Goal: Register for event/course

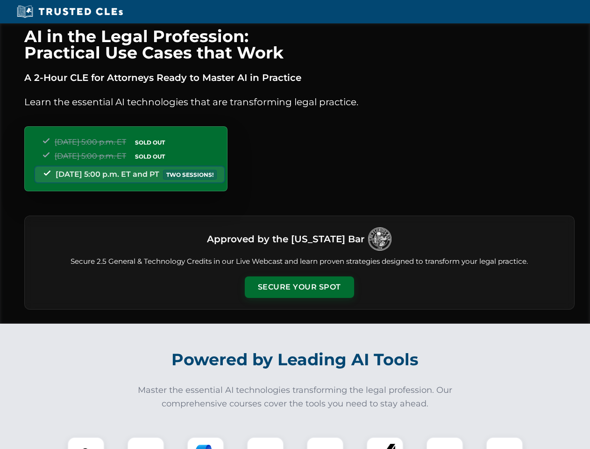
click at [299, 287] on button "Secure Your Spot" at bounding box center [299, 287] width 109 height 22
click at [86, 443] on img at bounding box center [85, 455] width 27 height 27
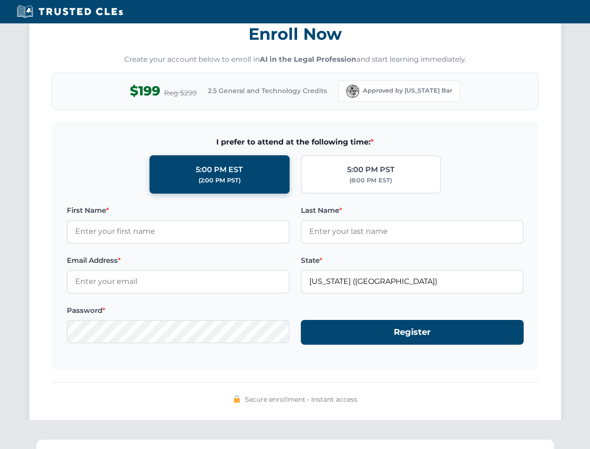
scroll to position [918, 0]
